Goal: Task Accomplishment & Management: Use online tool/utility

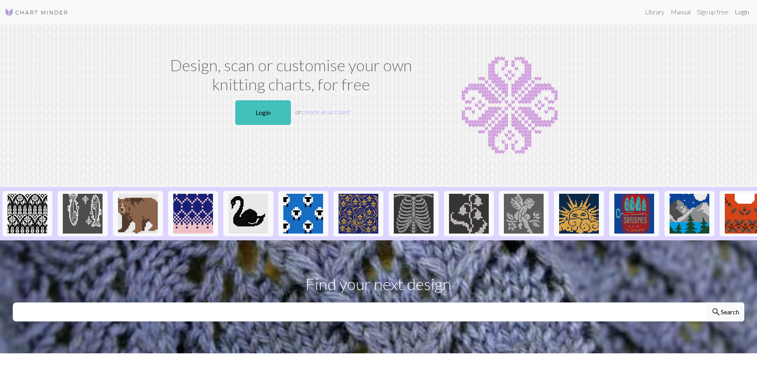
click at [746, 12] on link "Login" at bounding box center [742, 12] width 21 height 16
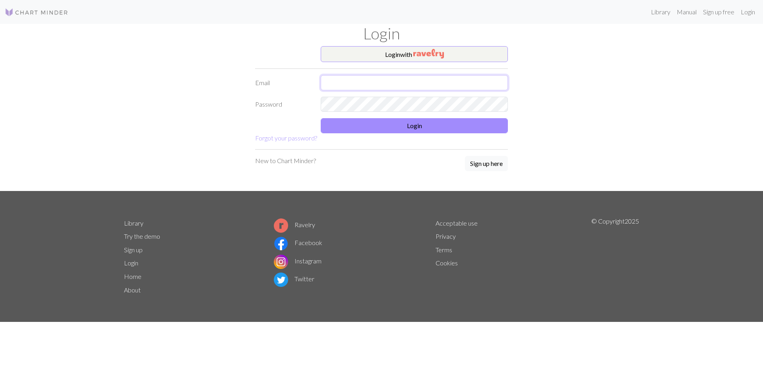
click at [359, 86] on input "text" at bounding box center [414, 82] width 187 height 15
type input "[EMAIL_ADDRESS][DOMAIN_NAME]"
click at [409, 125] on button "Login" at bounding box center [414, 125] width 187 height 15
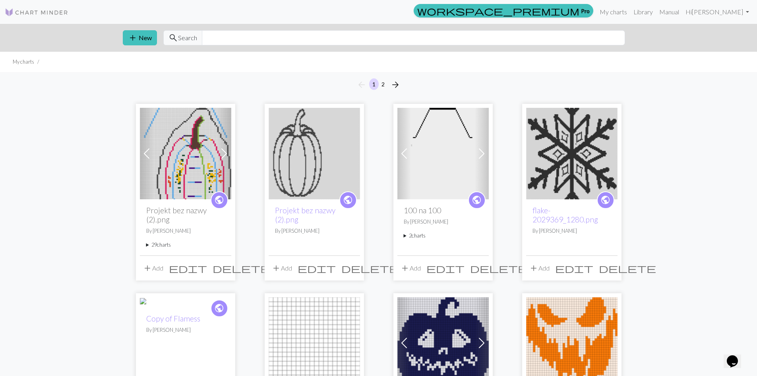
click at [188, 158] on img at bounding box center [185, 153] width 91 height 91
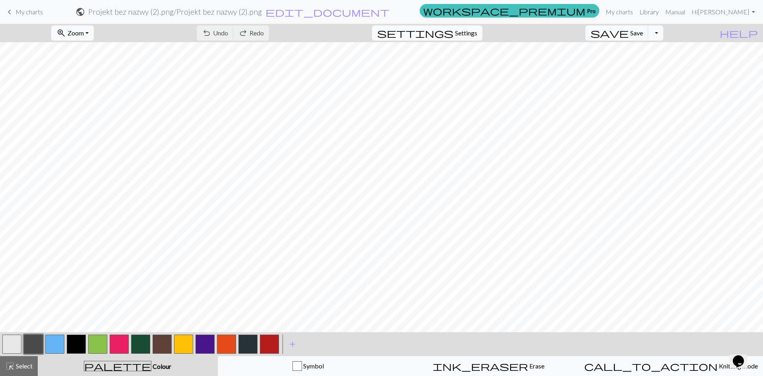
click at [84, 33] on span "Zoom" at bounding box center [76, 33] width 16 height 8
click at [87, 51] on button "Fit all" at bounding box center [83, 50] width 63 height 13
click at [17, 345] on button "button" at bounding box center [11, 343] width 19 height 19
click at [643, 33] on span "Save" at bounding box center [636, 33] width 13 height 8
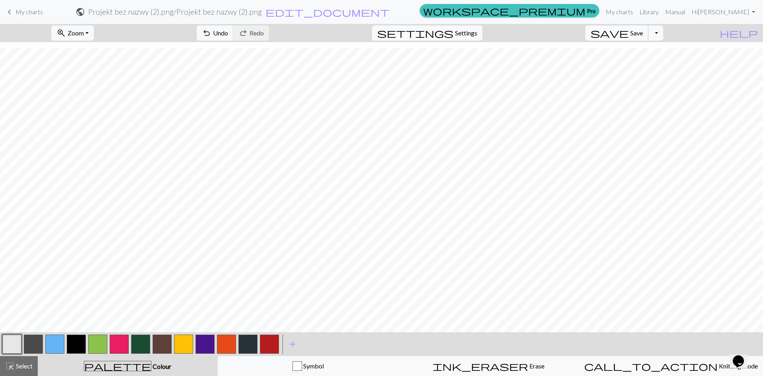
click at [649, 30] on button "save Save Save" at bounding box center [616, 32] width 63 height 15
click at [663, 33] on button "Toggle Dropdown" at bounding box center [655, 32] width 15 height 15
click at [648, 50] on button "file_copy Save a copy" at bounding box center [597, 50] width 131 height 13
drag, startPoint x: 642, startPoint y: 12, endPoint x: 416, endPoint y: 39, distance: 228.2
click at [636, 11] on link "My charts" at bounding box center [620, 12] width 34 height 16
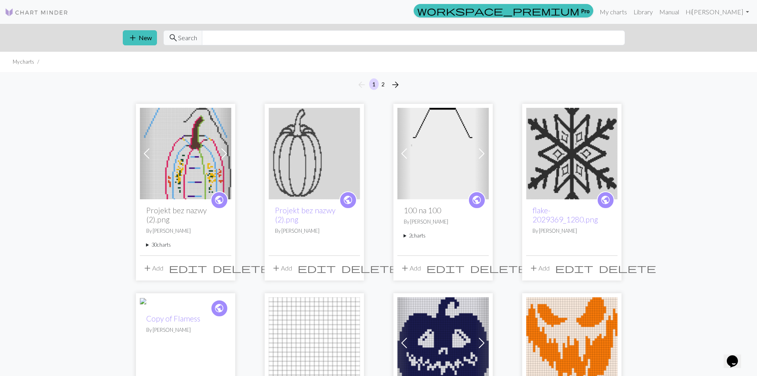
click at [178, 141] on img at bounding box center [185, 153] width 91 height 91
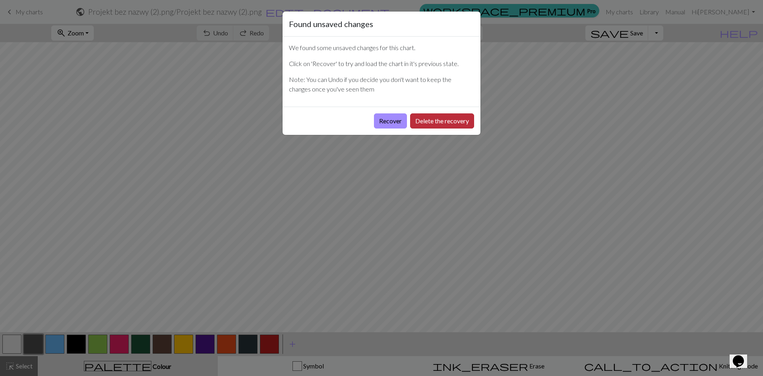
click at [432, 121] on button "Delete the recovery" at bounding box center [442, 120] width 64 height 15
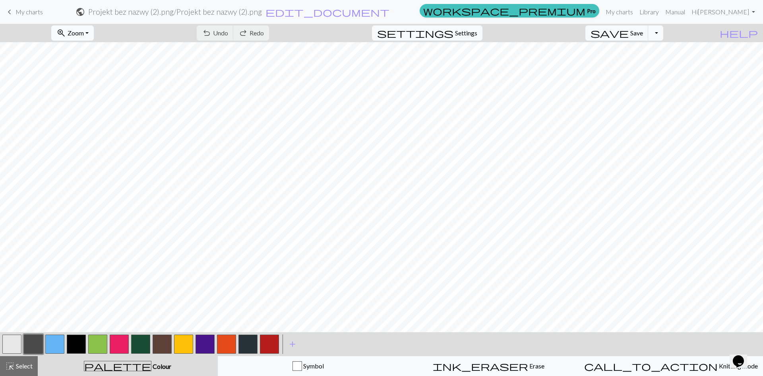
click at [94, 34] on button "zoom_in Zoom Zoom" at bounding box center [72, 32] width 43 height 15
click at [85, 40] on button "zoom_in Zoom Zoom" at bounding box center [72, 32] width 43 height 15
click at [84, 34] on span "Zoom" at bounding box center [76, 33] width 16 height 8
click at [77, 50] on button "Fit all" at bounding box center [83, 50] width 63 height 13
click at [54, 341] on button "button" at bounding box center [54, 343] width 19 height 19
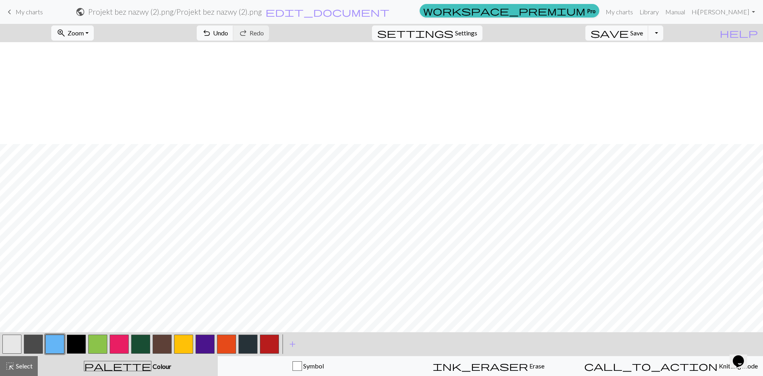
scroll to position [102, 0]
click at [33, 344] on button "button" at bounding box center [33, 343] width 19 height 19
drag, startPoint x: 268, startPoint y: 343, endPoint x: 258, endPoint y: 332, distance: 15.2
click at [269, 343] on button "button" at bounding box center [269, 343] width 19 height 19
click at [207, 343] on button "button" at bounding box center [205, 343] width 19 height 19
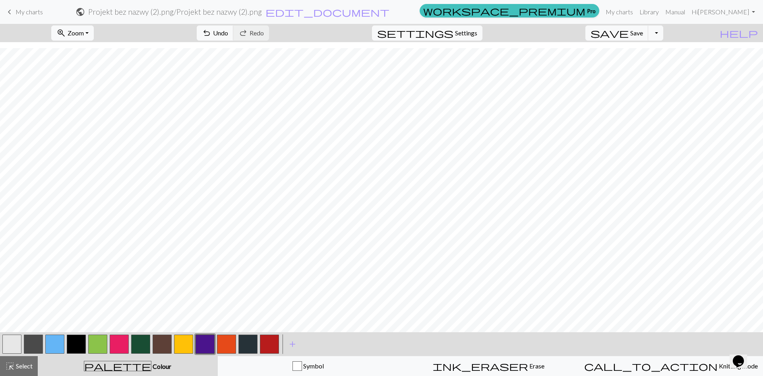
click at [11, 339] on button "button" at bounding box center [11, 343] width 19 height 19
click at [120, 342] on button "button" at bounding box center [119, 343] width 19 height 19
click at [228, 34] on span "Undo" at bounding box center [220, 33] width 15 height 8
click at [6, 340] on button "button" at bounding box center [11, 343] width 19 height 19
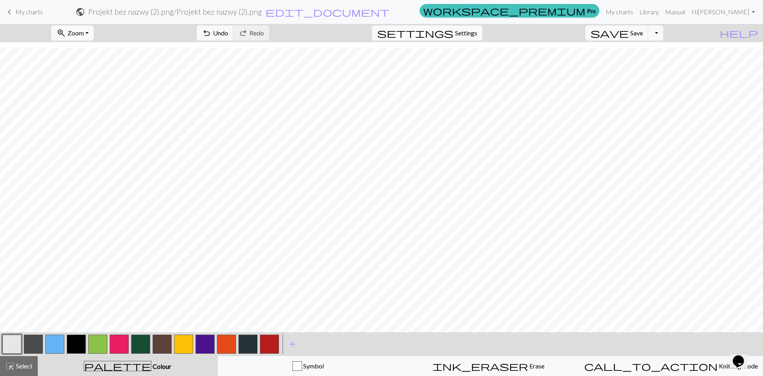
click at [16, 341] on button "button" at bounding box center [11, 343] width 19 height 19
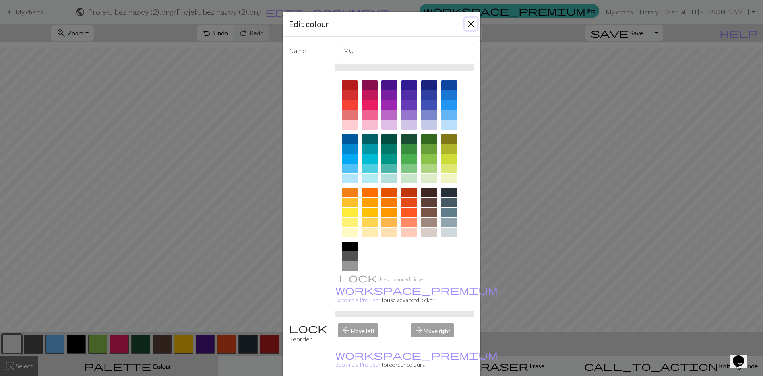
click at [471, 24] on button "Close" at bounding box center [471, 23] width 13 height 13
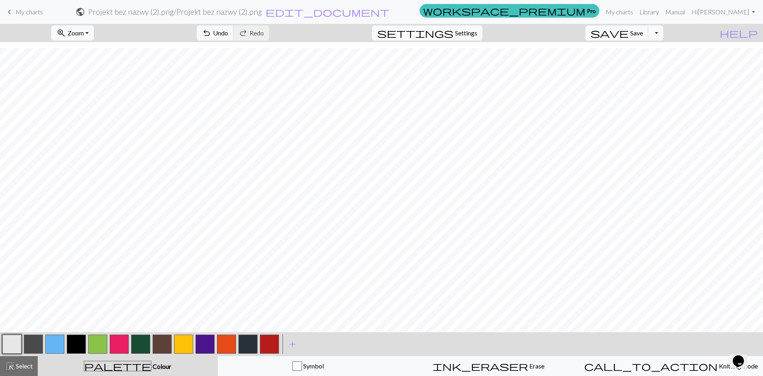
click at [201, 341] on button "button" at bounding box center [205, 343] width 19 height 19
click at [211, 38] on span "undo" at bounding box center [207, 32] width 10 height 11
click at [266, 343] on button "button" at bounding box center [269, 343] width 19 height 19
click at [12, 343] on button "button" at bounding box center [11, 343] width 19 height 19
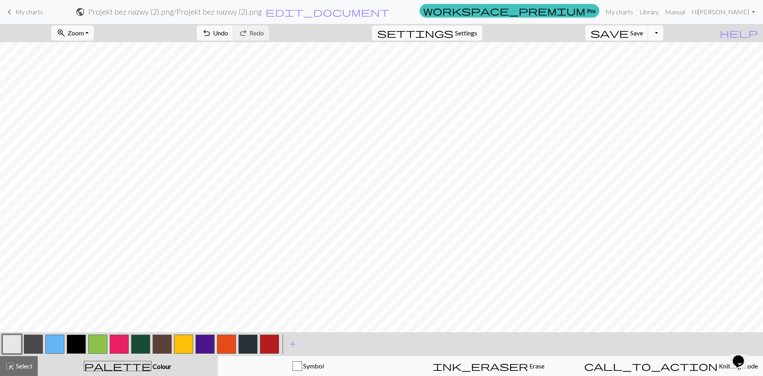
click at [12, 343] on button "button" at bounding box center [11, 343] width 19 height 19
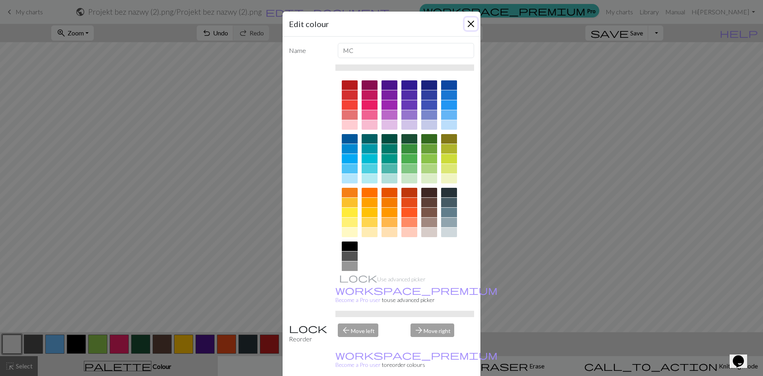
click at [470, 20] on button "Close" at bounding box center [471, 23] width 13 height 13
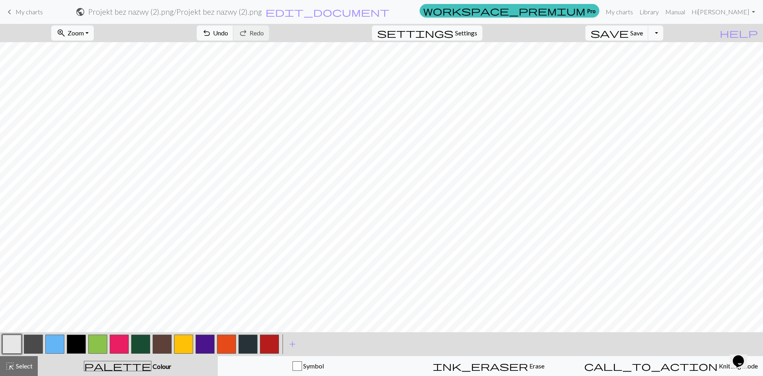
scroll to position [102, 0]
click at [142, 344] on button "button" at bounding box center [140, 343] width 19 height 19
click at [643, 33] on span "Save" at bounding box center [636, 33] width 13 height 8
click at [663, 33] on button "Toggle Dropdown" at bounding box center [655, 32] width 15 height 15
click at [648, 49] on button "file_copy Save a copy" at bounding box center [597, 50] width 131 height 13
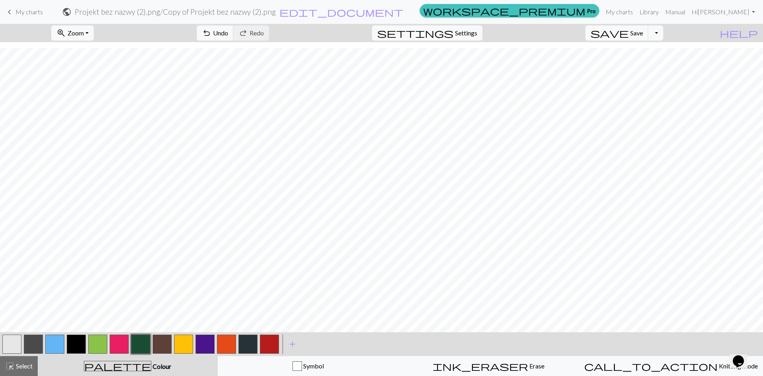
click at [13, 343] on button "button" at bounding box center [11, 343] width 19 height 19
click at [143, 345] on button "button" at bounding box center [140, 343] width 19 height 19
click at [10, 343] on button "button" at bounding box center [11, 343] width 19 height 19
click at [140, 342] on button "button" at bounding box center [140, 343] width 19 height 19
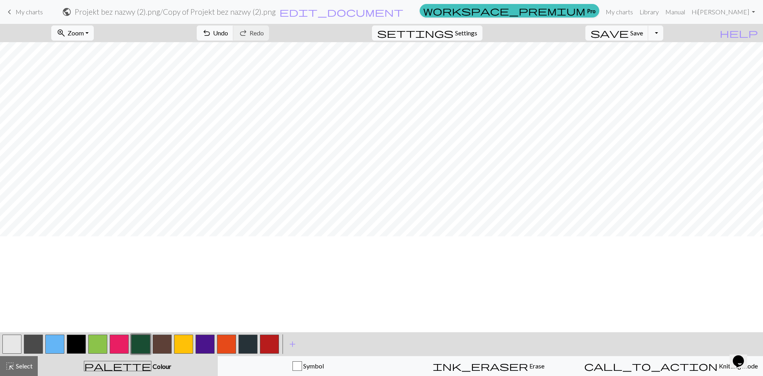
scroll to position [0, 0]
click at [643, 35] on span "Save" at bounding box center [636, 33] width 13 height 8
click at [663, 37] on button "Toggle Dropdown" at bounding box center [655, 32] width 15 height 15
click at [650, 51] on button "file_copy Save a copy" at bounding box center [597, 50] width 131 height 13
click at [663, 33] on button "Toggle Dropdown" at bounding box center [655, 32] width 15 height 15
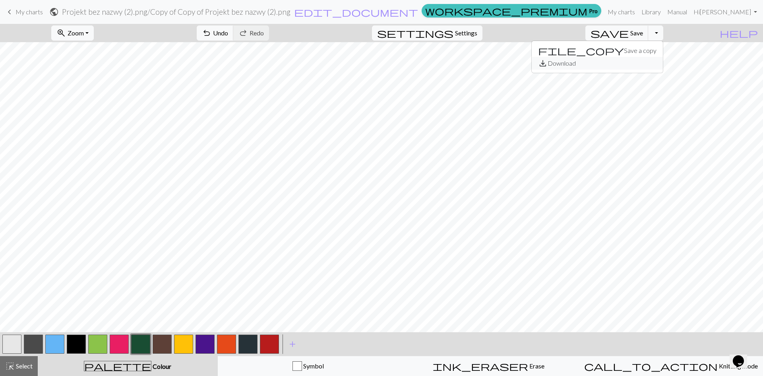
click at [644, 63] on button "save_alt Download" at bounding box center [597, 63] width 131 height 13
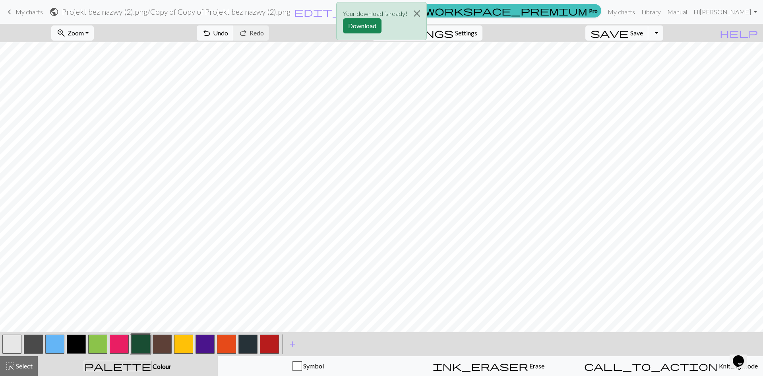
click at [205, 340] on button "button" at bounding box center [205, 343] width 19 height 19
click at [229, 346] on button "button" at bounding box center [226, 343] width 19 height 19
click at [260, 34] on div "Your download is ready! Download" at bounding box center [381, 23] width 763 height 46
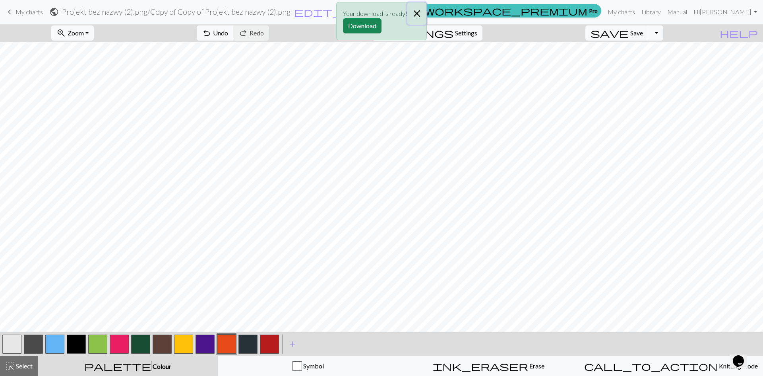
click at [418, 14] on button "Close" at bounding box center [416, 13] width 19 height 22
click at [643, 33] on span "Save" at bounding box center [636, 33] width 13 height 8
click at [663, 36] on button "Toggle Dropdown" at bounding box center [655, 32] width 15 height 15
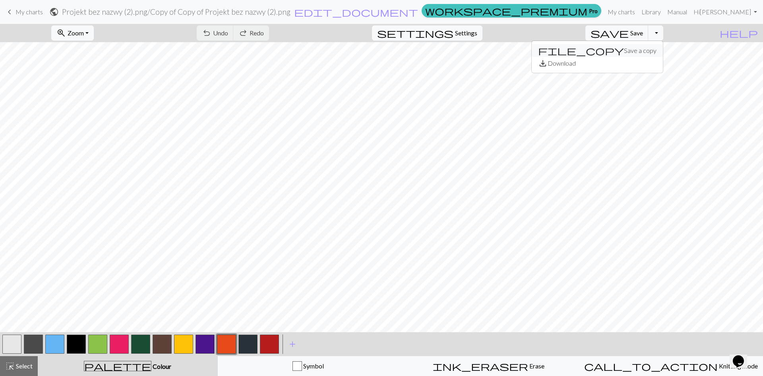
click at [640, 53] on button "file_copy Save a copy" at bounding box center [597, 50] width 131 height 13
click at [642, 8] on link "My charts" at bounding box center [649, 12] width 34 height 16
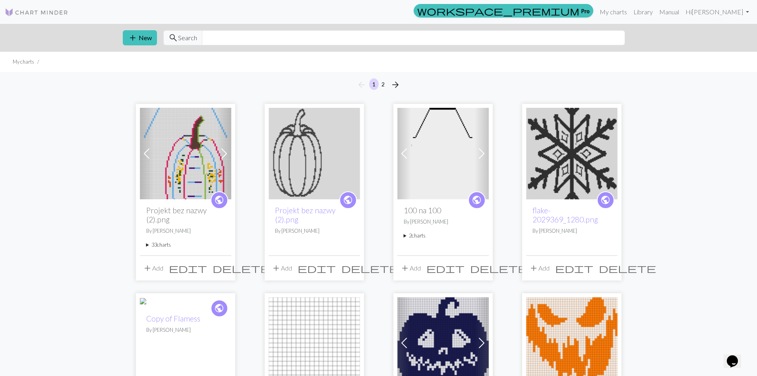
click at [178, 159] on img at bounding box center [185, 153] width 91 height 91
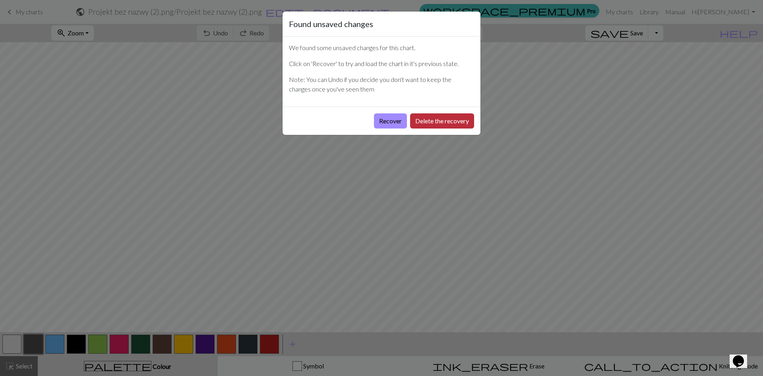
click at [426, 119] on button "Delete the recovery" at bounding box center [442, 120] width 64 height 15
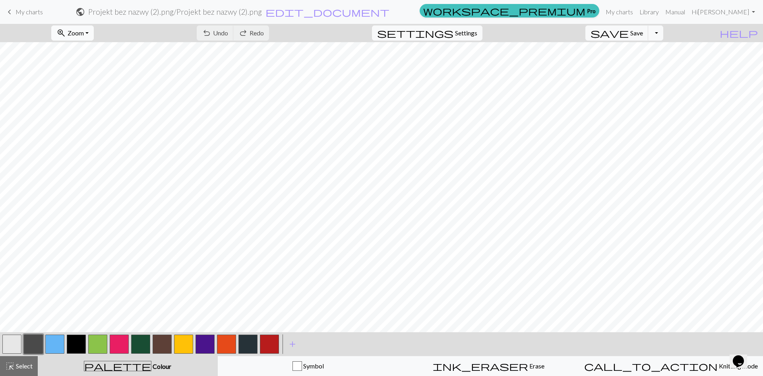
click at [94, 34] on button "zoom_in Zoom Zoom" at bounding box center [72, 32] width 43 height 15
click at [101, 50] on button "Fit all" at bounding box center [83, 50] width 63 height 13
click at [96, 349] on button "button" at bounding box center [97, 343] width 19 height 19
click at [227, 345] on button "button" at bounding box center [226, 343] width 19 height 19
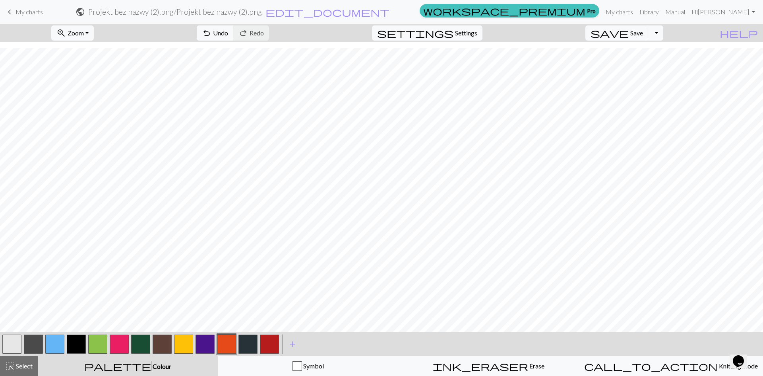
click at [15, 341] on button "button" at bounding box center [11, 343] width 19 height 19
click at [231, 340] on button "button" at bounding box center [226, 343] width 19 height 19
click at [53, 343] on button "button" at bounding box center [54, 343] width 19 height 19
click at [229, 345] on button "button" at bounding box center [226, 343] width 19 height 19
click at [139, 341] on button "button" at bounding box center [140, 343] width 19 height 19
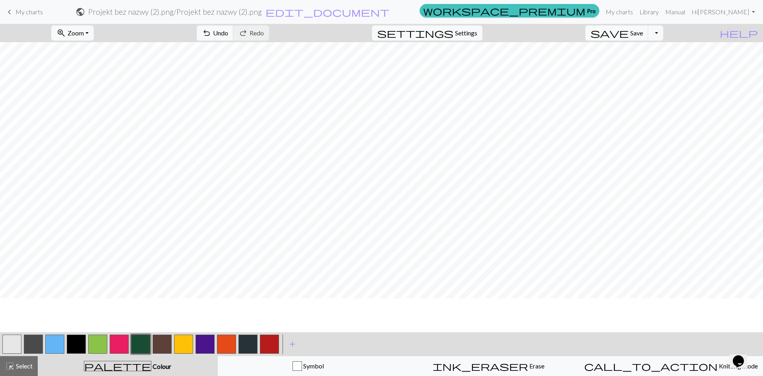
scroll to position [62, 0]
click at [205, 341] on button "button" at bounding box center [205, 343] width 19 height 19
click at [141, 345] on button "button" at bounding box center [140, 343] width 19 height 19
click at [4, 341] on button "button" at bounding box center [11, 343] width 19 height 19
click at [134, 341] on button "button" at bounding box center [140, 343] width 19 height 19
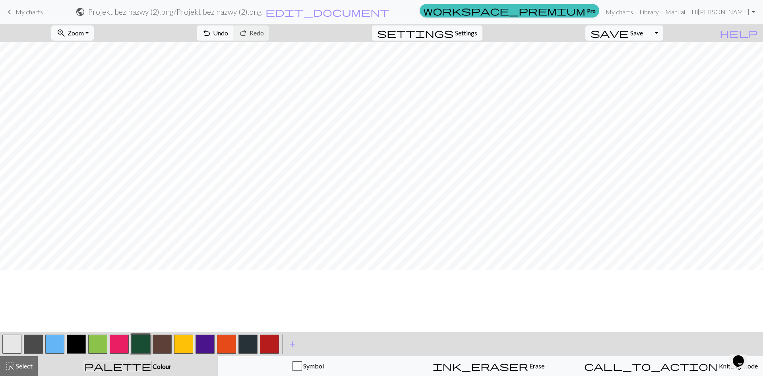
scroll to position [0, 0]
click at [643, 32] on span "Save" at bounding box center [636, 33] width 13 height 8
click at [663, 33] on button "Toggle Dropdown" at bounding box center [655, 32] width 15 height 15
click at [647, 51] on button "file_copy Save a copy" at bounding box center [597, 50] width 131 height 13
click at [636, 14] on link "My charts" at bounding box center [620, 12] width 34 height 16
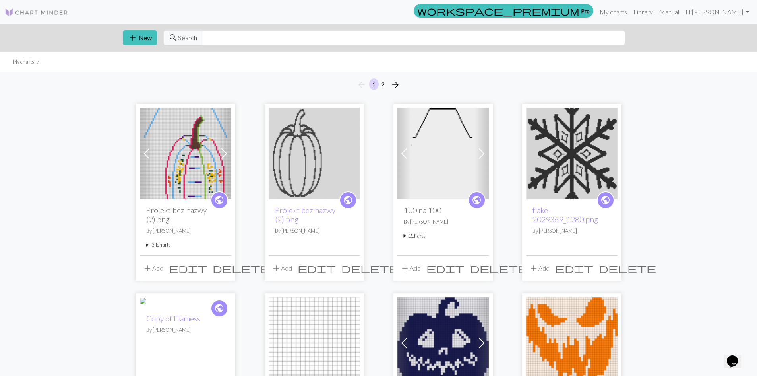
click at [196, 147] on img at bounding box center [185, 153] width 91 height 91
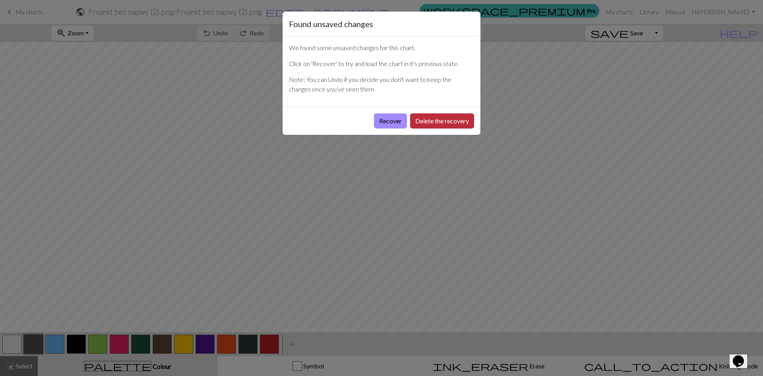
click at [437, 122] on button "Delete the recovery" at bounding box center [442, 120] width 64 height 15
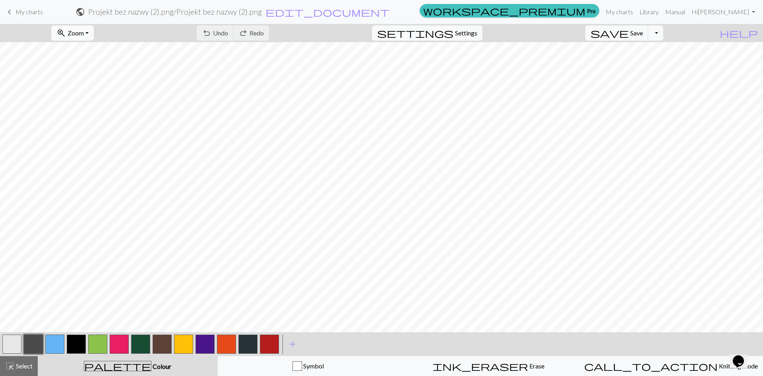
click at [84, 33] on span "Zoom" at bounding box center [76, 33] width 16 height 8
click at [85, 52] on button "Fit all" at bounding box center [83, 50] width 63 height 13
click at [15, 345] on button "button" at bounding box center [11, 343] width 19 height 19
click at [230, 341] on button "button" at bounding box center [226, 343] width 19 height 19
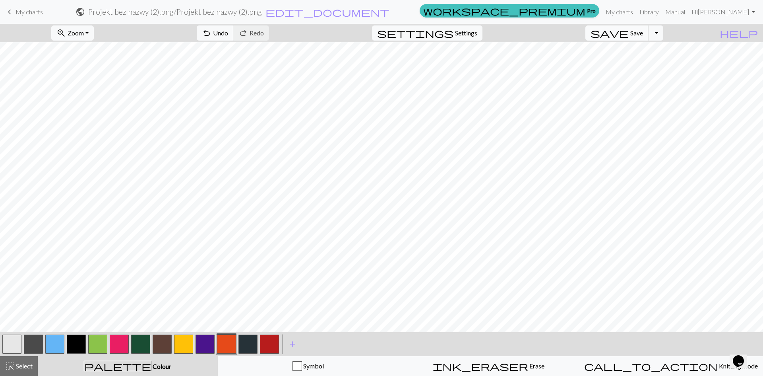
click at [643, 31] on span "Save" at bounding box center [636, 33] width 13 height 8
click at [663, 33] on button "Toggle Dropdown" at bounding box center [655, 32] width 15 height 15
click at [649, 48] on button "file_copy Save a copy" at bounding box center [597, 50] width 131 height 13
click at [636, 12] on link "My charts" at bounding box center [620, 12] width 34 height 16
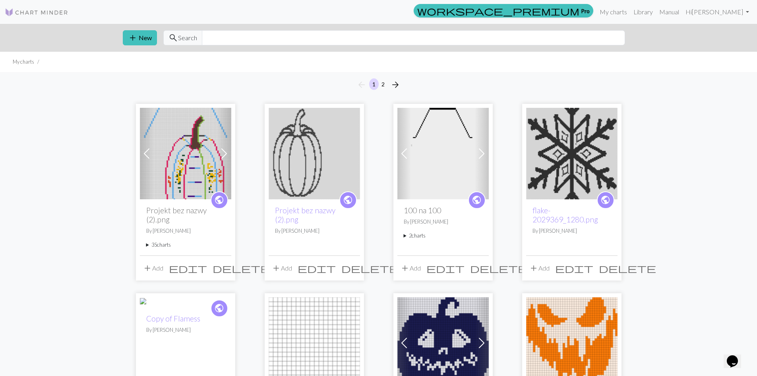
click at [191, 161] on img at bounding box center [185, 153] width 91 height 91
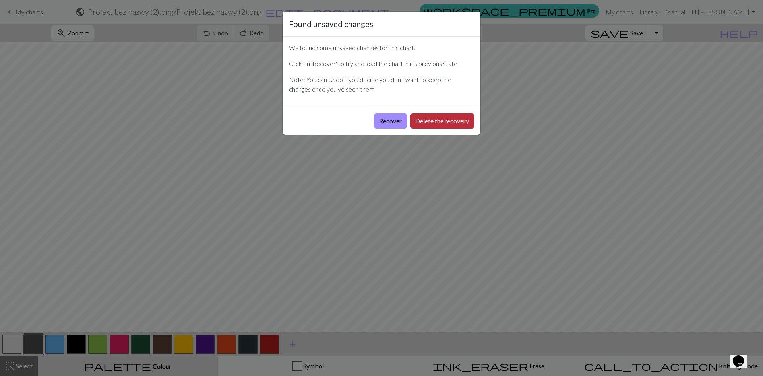
click at [463, 120] on button "Delete the recovery" at bounding box center [442, 120] width 64 height 15
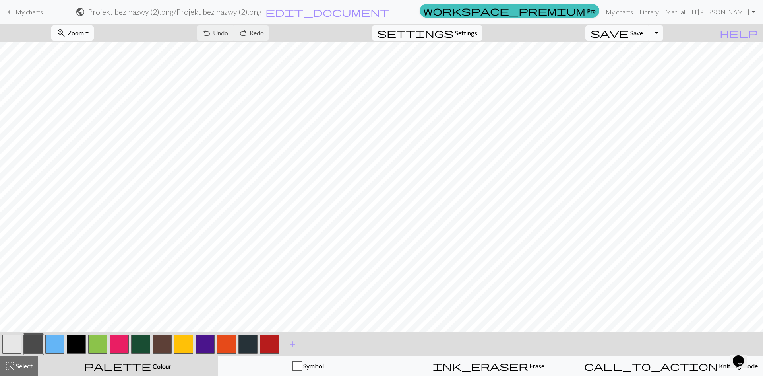
click at [94, 31] on button "zoom_in Zoom Zoom" at bounding box center [72, 32] width 43 height 15
click at [89, 50] on button "Fit all" at bounding box center [83, 50] width 63 height 13
click at [663, 31] on button "Toggle Dropdown" at bounding box center [655, 32] width 15 height 15
click at [642, 61] on button "save_alt Download" at bounding box center [597, 63] width 131 height 13
click at [372, 26] on button "Download" at bounding box center [362, 25] width 39 height 15
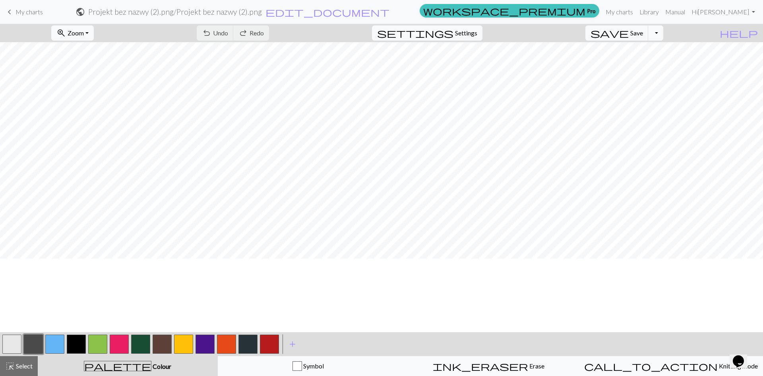
scroll to position [22, 0]
click at [29, 11] on span "My charts" at bounding box center [28, 12] width 27 height 8
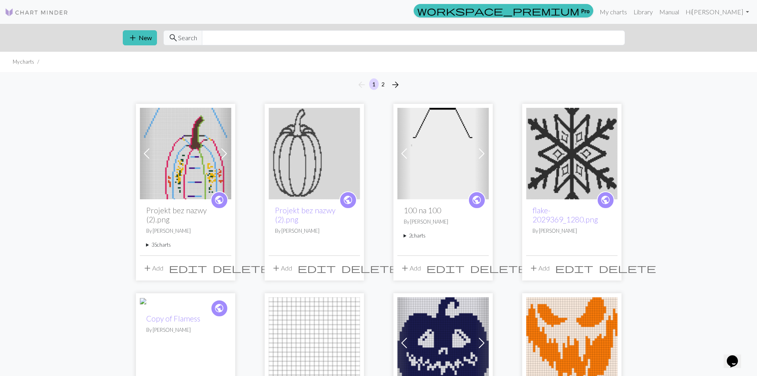
click at [191, 154] on img at bounding box center [185, 153] width 91 height 91
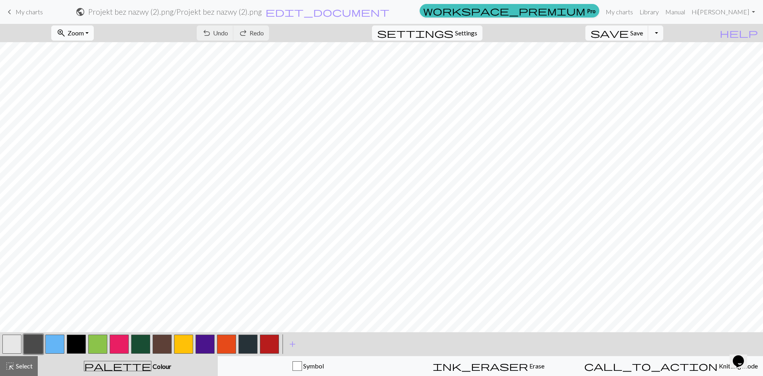
click at [94, 32] on button "zoom_in Zoom Zoom" at bounding box center [72, 32] width 43 height 15
click at [89, 51] on button "Fit all" at bounding box center [83, 50] width 63 height 13
click at [636, 13] on link "My charts" at bounding box center [620, 12] width 34 height 16
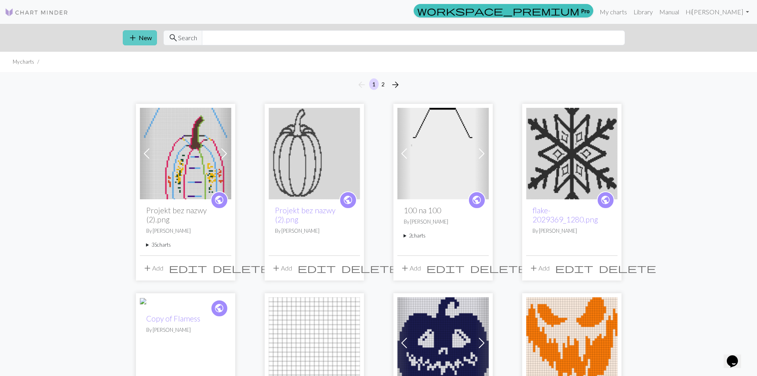
click at [144, 33] on button "add New" at bounding box center [140, 37] width 34 height 15
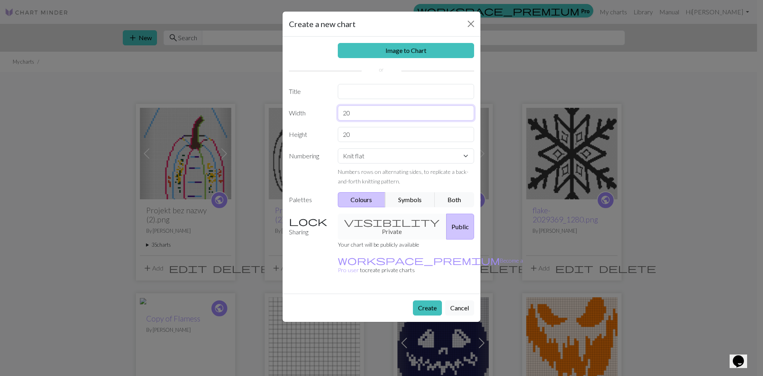
drag, startPoint x: 356, startPoint y: 112, endPoint x: 336, endPoint y: 112, distance: 19.9
click at [337, 112] on div "20" at bounding box center [406, 112] width 146 height 15
type input "65"
drag, startPoint x: 350, startPoint y: 136, endPoint x: 343, endPoint y: 136, distance: 7.6
click at [343, 136] on input "20" at bounding box center [406, 134] width 137 height 15
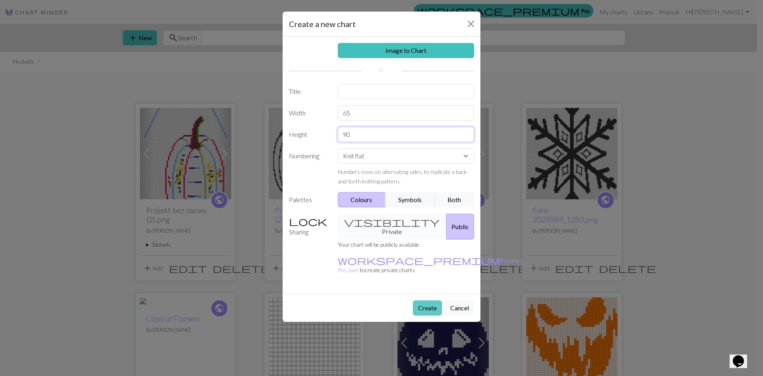
type input "90"
click at [432, 300] on button "Create" at bounding box center [427, 307] width 29 height 15
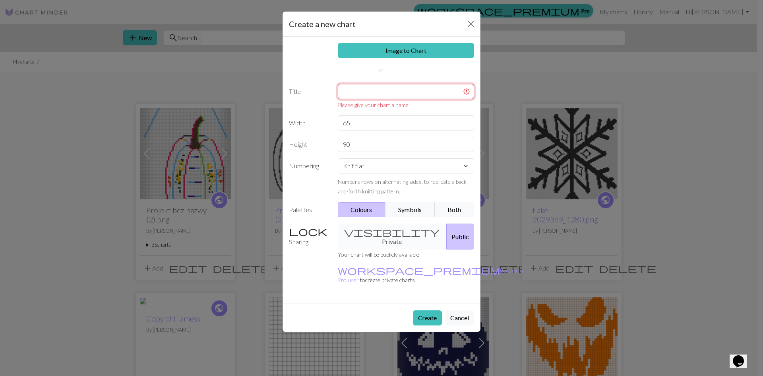
click at [366, 92] on input "text" at bounding box center [406, 91] width 137 height 15
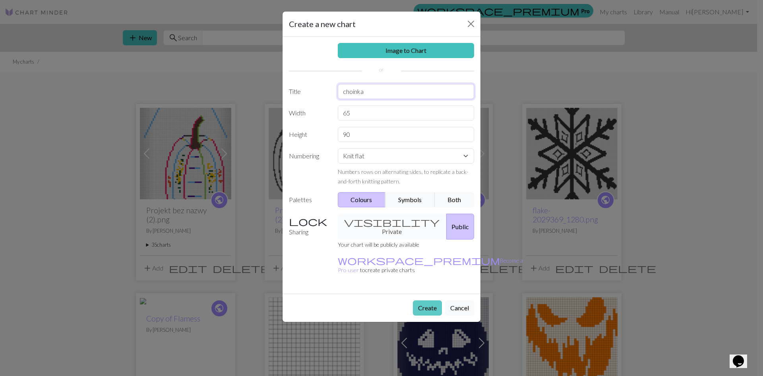
type input "choinka"
click at [430, 300] on button "Create" at bounding box center [427, 307] width 29 height 15
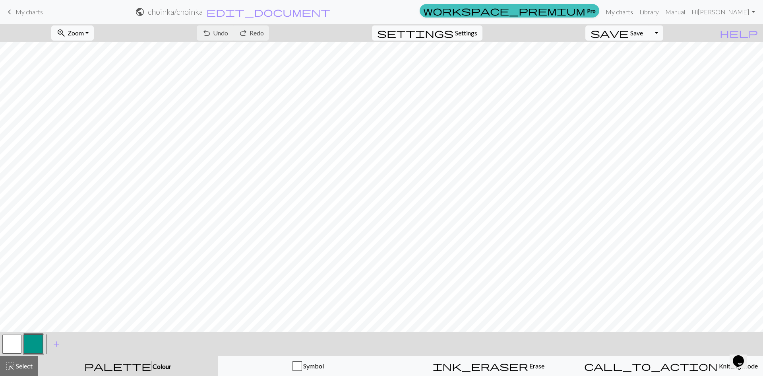
click at [636, 12] on link "My charts" at bounding box center [620, 12] width 34 height 16
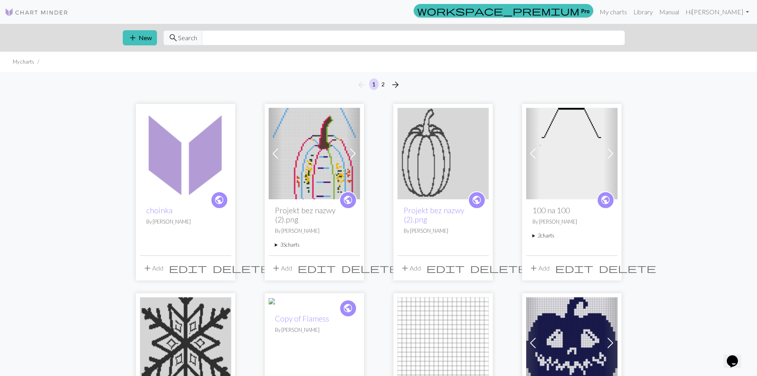
click at [329, 165] on img at bounding box center [314, 153] width 91 height 91
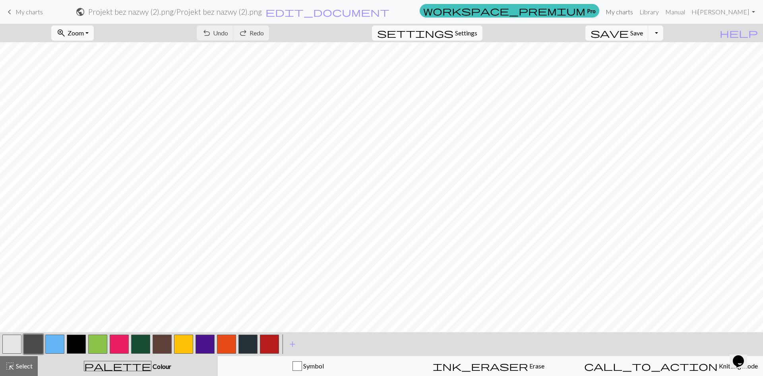
click at [636, 14] on link "My charts" at bounding box center [620, 12] width 34 height 16
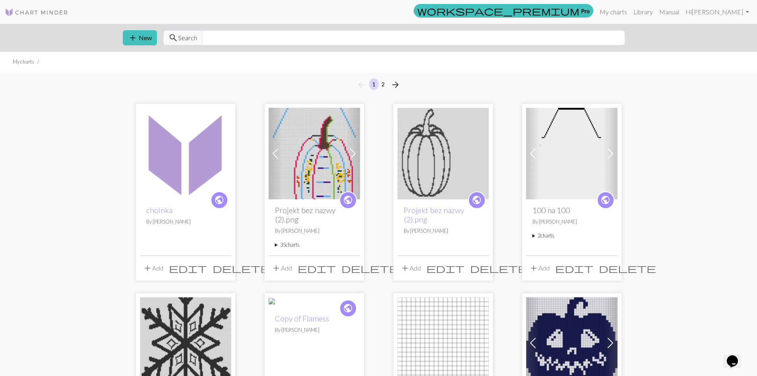
click at [189, 172] on img at bounding box center [185, 153] width 91 height 91
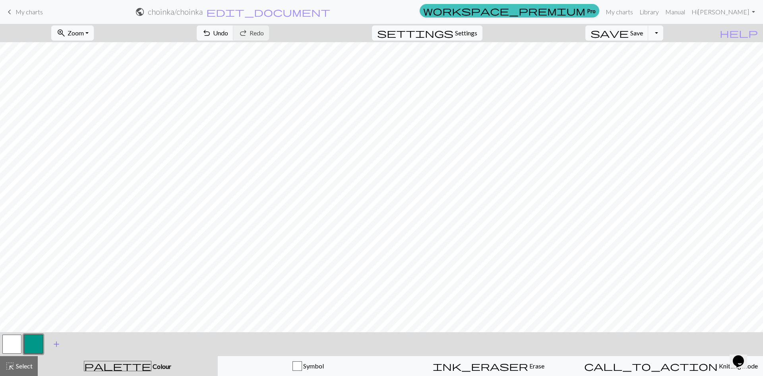
click at [57, 341] on span "add" at bounding box center [57, 343] width 10 height 11
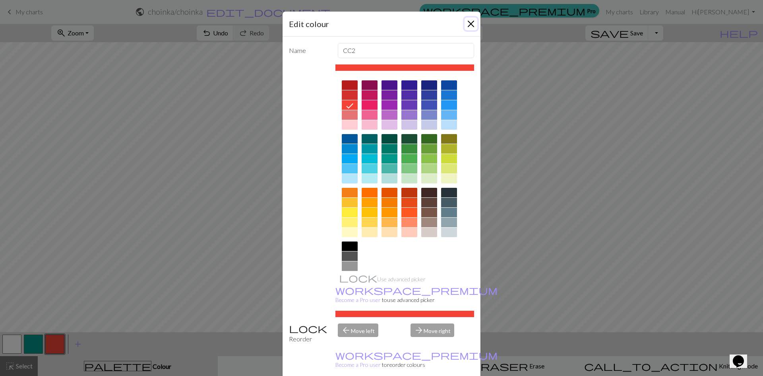
click at [473, 23] on button "Close" at bounding box center [471, 23] width 13 height 13
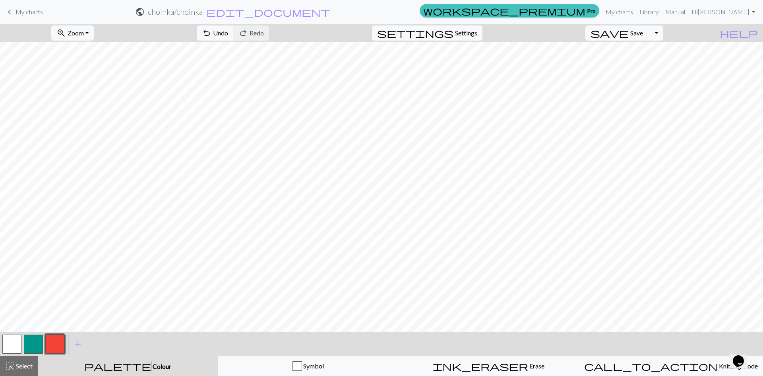
click at [54, 343] on button "button" at bounding box center [54, 343] width 19 height 19
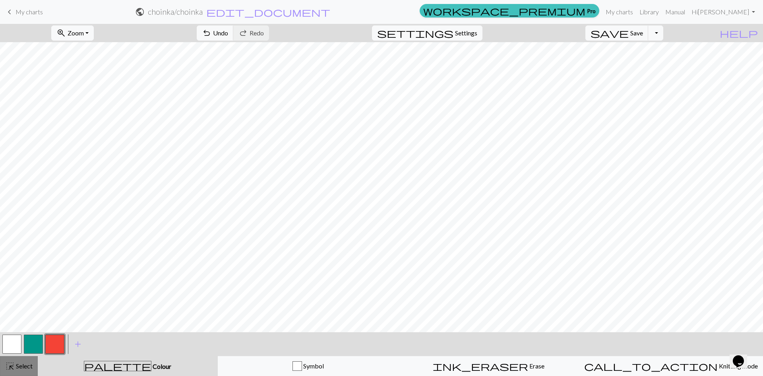
click at [13, 367] on span "highlight_alt" at bounding box center [10, 365] width 10 height 11
click at [10, 338] on button "button" at bounding box center [11, 343] width 19 height 19
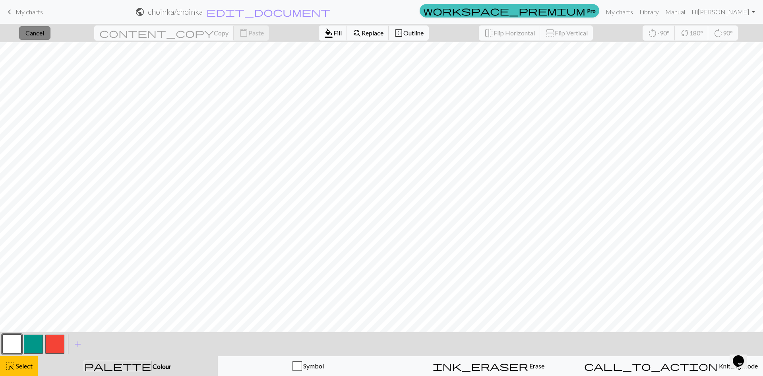
click at [41, 29] on span "Cancel" at bounding box center [34, 33] width 19 height 8
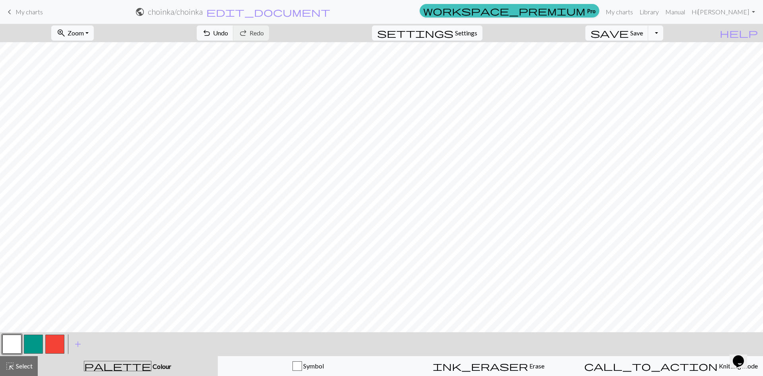
click at [12, 343] on button "button" at bounding box center [11, 343] width 19 height 19
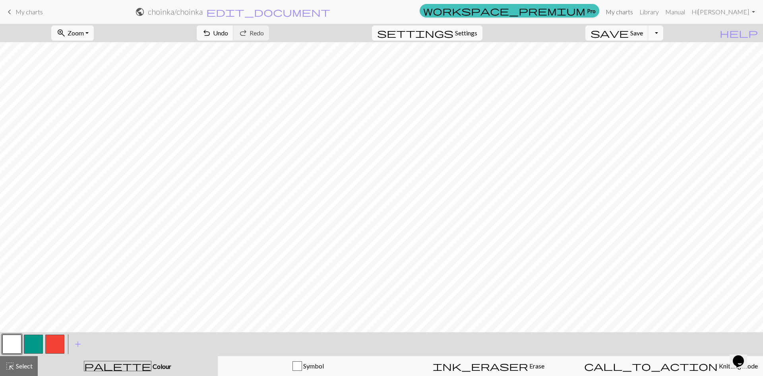
click at [636, 10] on link "My charts" at bounding box center [620, 12] width 34 height 16
click at [643, 31] on span "Save" at bounding box center [636, 33] width 13 height 8
click at [663, 35] on button "Toggle Dropdown" at bounding box center [655, 32] width 15 height 15
click at [647, 52] on button "file_copy Save a copy" at bounding box center [597, 50] width 131 height 13
click at [636, 12] on link "My charts" at bounding box center [620, 12] width 34 height 16
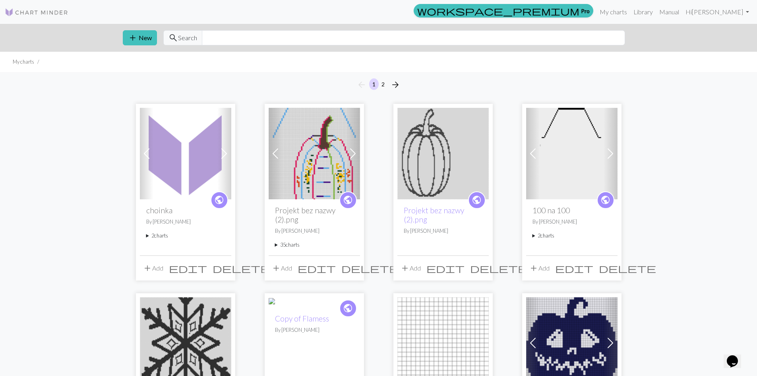
click at [329, 167] on img at bounding box center [314, 153] width 91 height 91
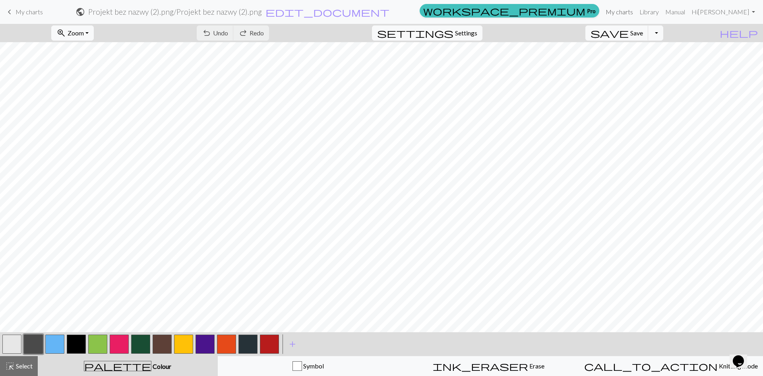
click at [636, 12] on link "My charts" at bounding box center [620, 12] width 34 height 16
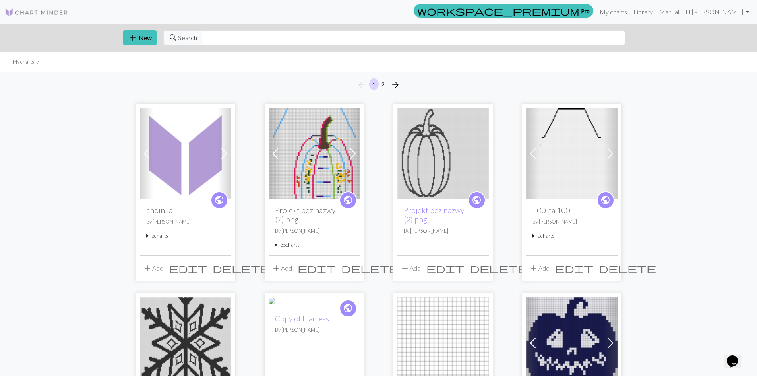
click at [198, 169] on img at bounding box center [185, 153] width 91 height 91
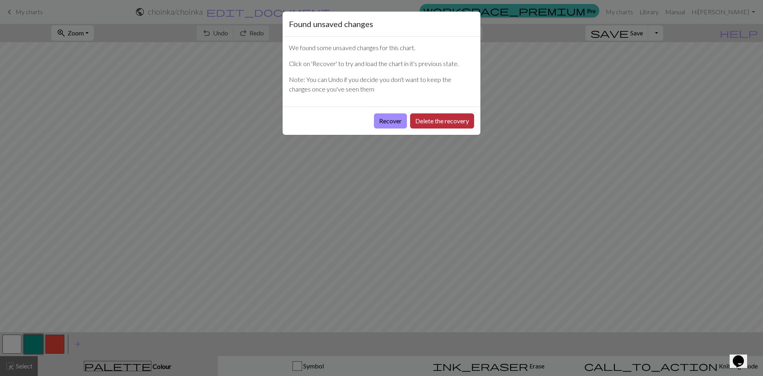
click at [458, 120] on button "Delete the recovery" at bounding box center [442, 120] width 64 height 15
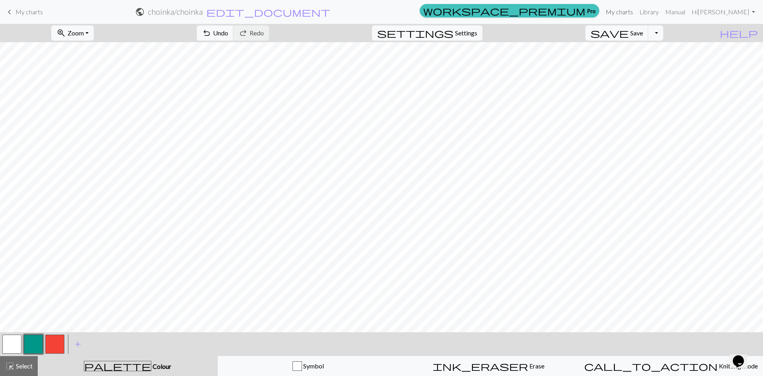
click at [636, 14] on link "My charts" at bounding box center [620, 12] width 34 height 16
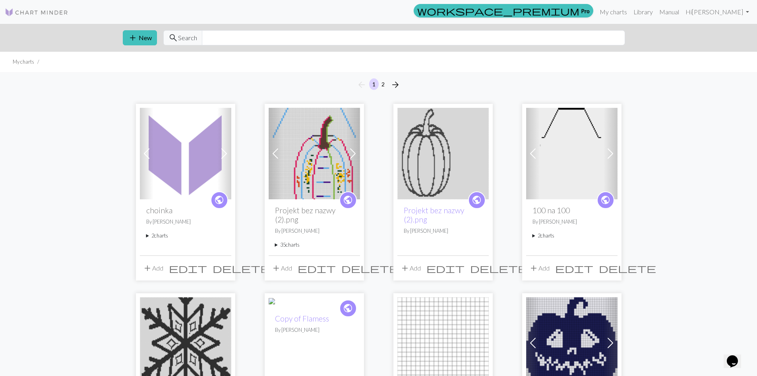
click at [304, 164] on img at bounding box center [314, 153] width 91 height 91
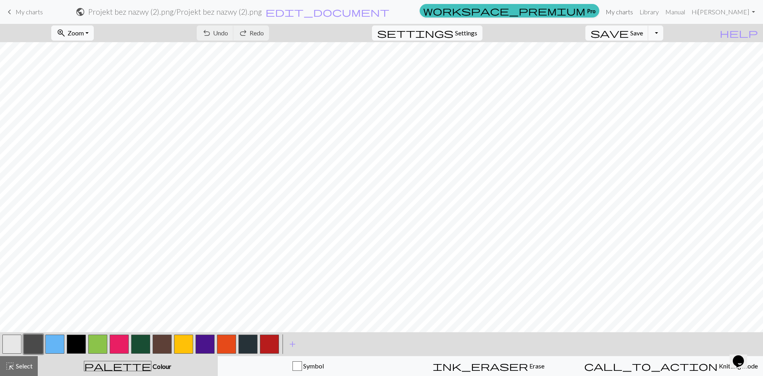
click at [636, 12] on link "My charts" at bounding box center [620, 12] width 34 height 16
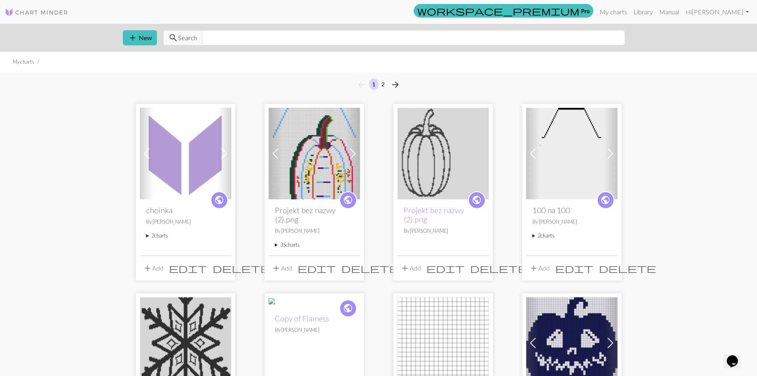
click at [183, 154] on img at bounding box center [185, 153] width 91 height 91
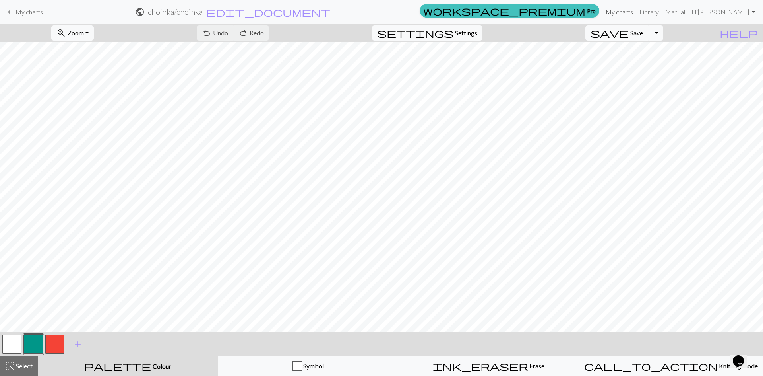
click at [636, 14] on link "My charts" at bounding box center [620, 12] width 34 height 16
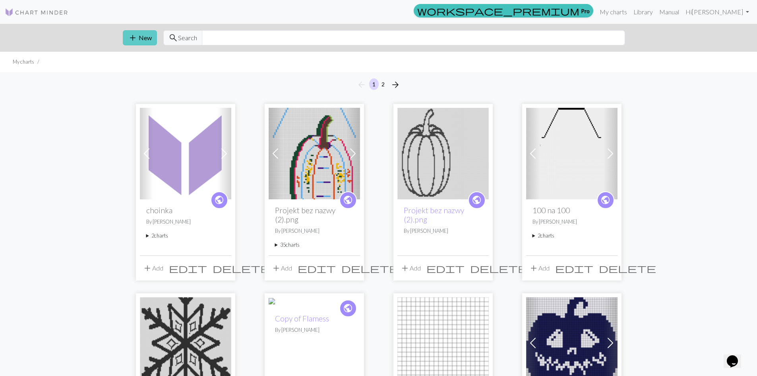
click at [143, 40] on button "add New" at bounding box center [140, 37] width 34 height 15
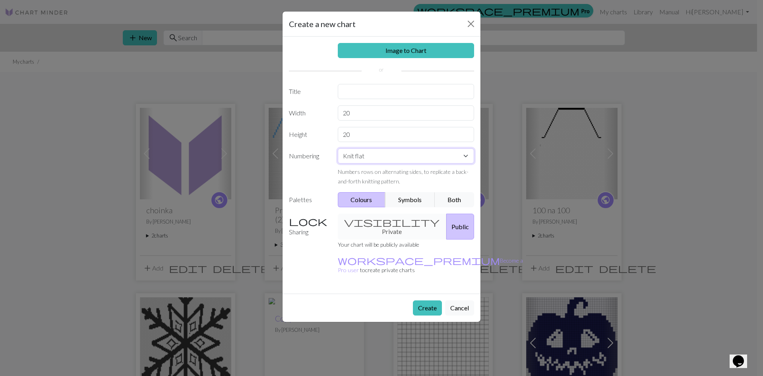
click at [464, 156] on select "Knit flat Knit in the round Lace knitting Cross stitch" at bounding box center [406, 155] width 137 height 15
click at [469, 24] on button "Close" at bounding box center [471, 23] width 13 height 13
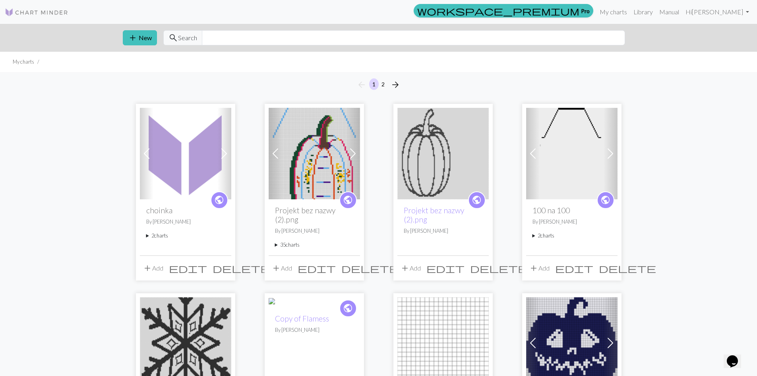
click at [180, 164] on img at bounding box center [185, 153] width 91 height 91
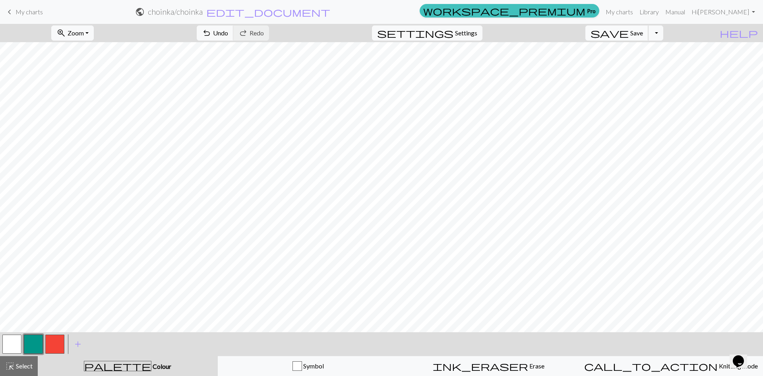
click at [643, 32] on span "Save" at bounding box center [636, 33] width 13 height 8
click at [663, 35] on button "Toggle Dropdown" at bounding box center [655, 32] width 15 height 15
click at [649, 51] on button "file_copy Save a copy" at bounding box center [597, 50] width 131 height 13
click at [636, 8] on link "My charts" at bounding box center [620, 12] width 34 height 16
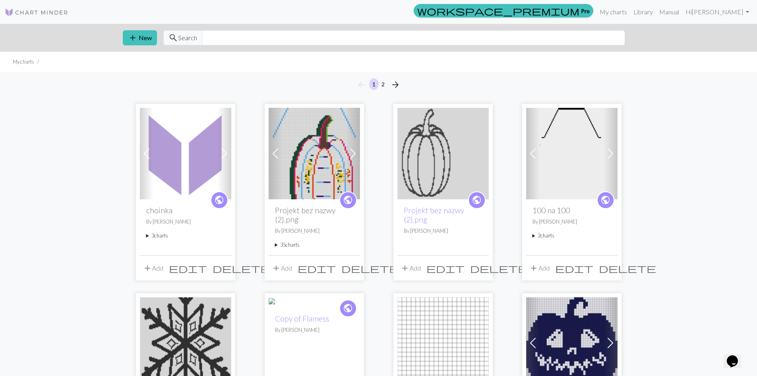
click at [192, 156] on img at bounding box center [185, 153] width 91 height 91
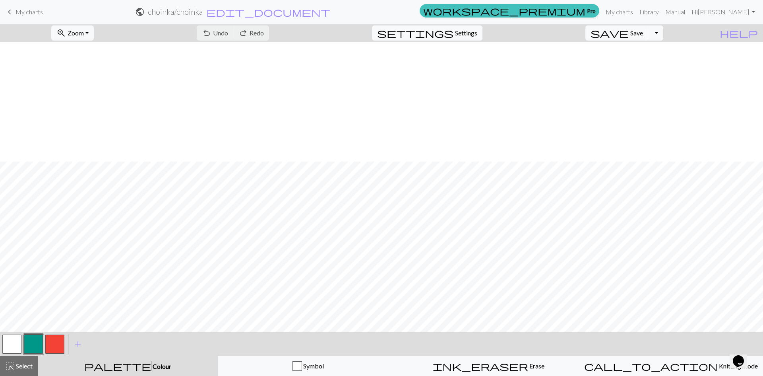
scroll to position [238, 0]
